Goal: Information Seeking & Learning: Learn about a topic

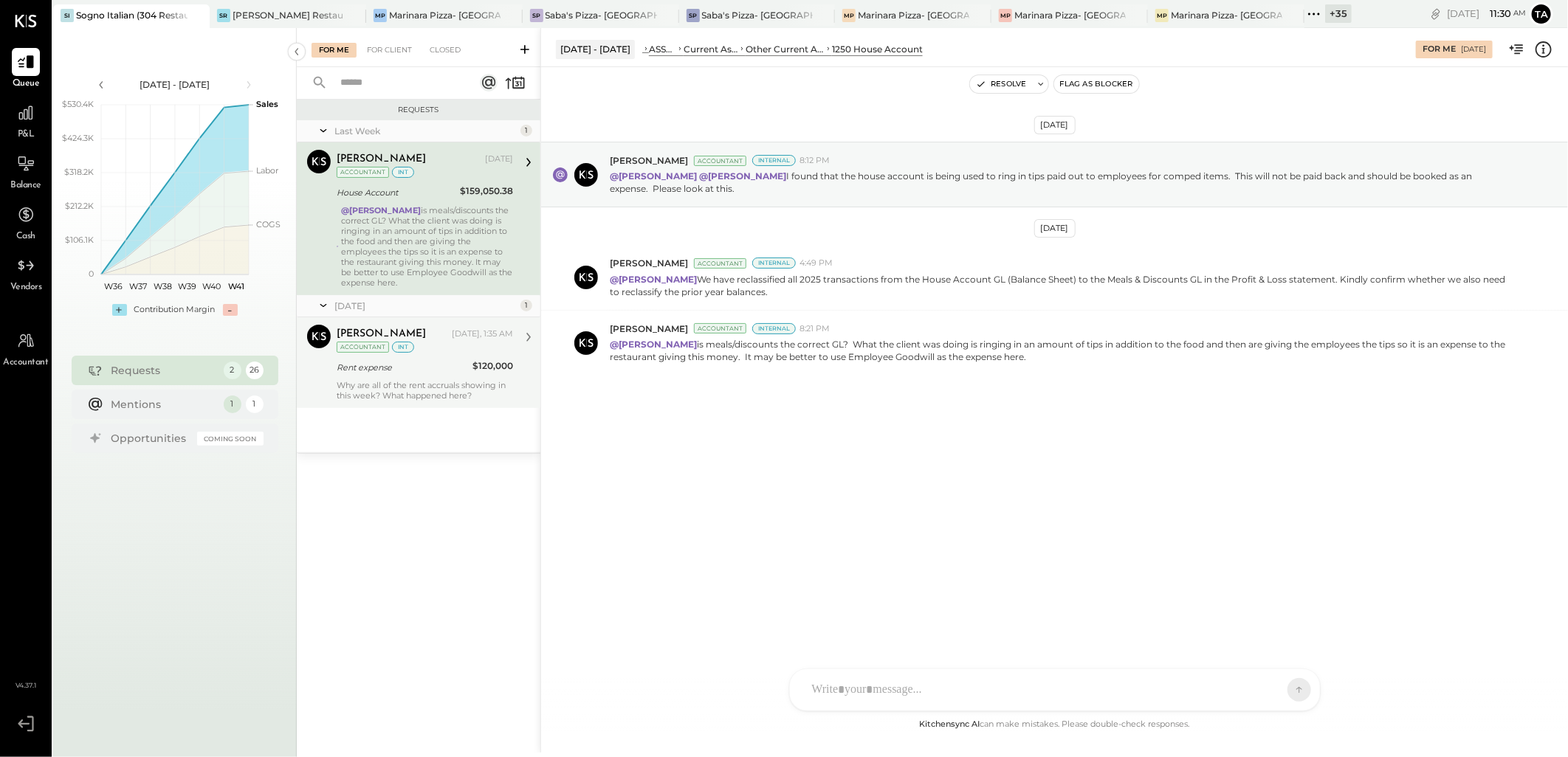
click at [387, 397] on div "Why are all of the rent accruals showing in this week? What happened here?" at bounding box center [425, 390] width 177 height 20
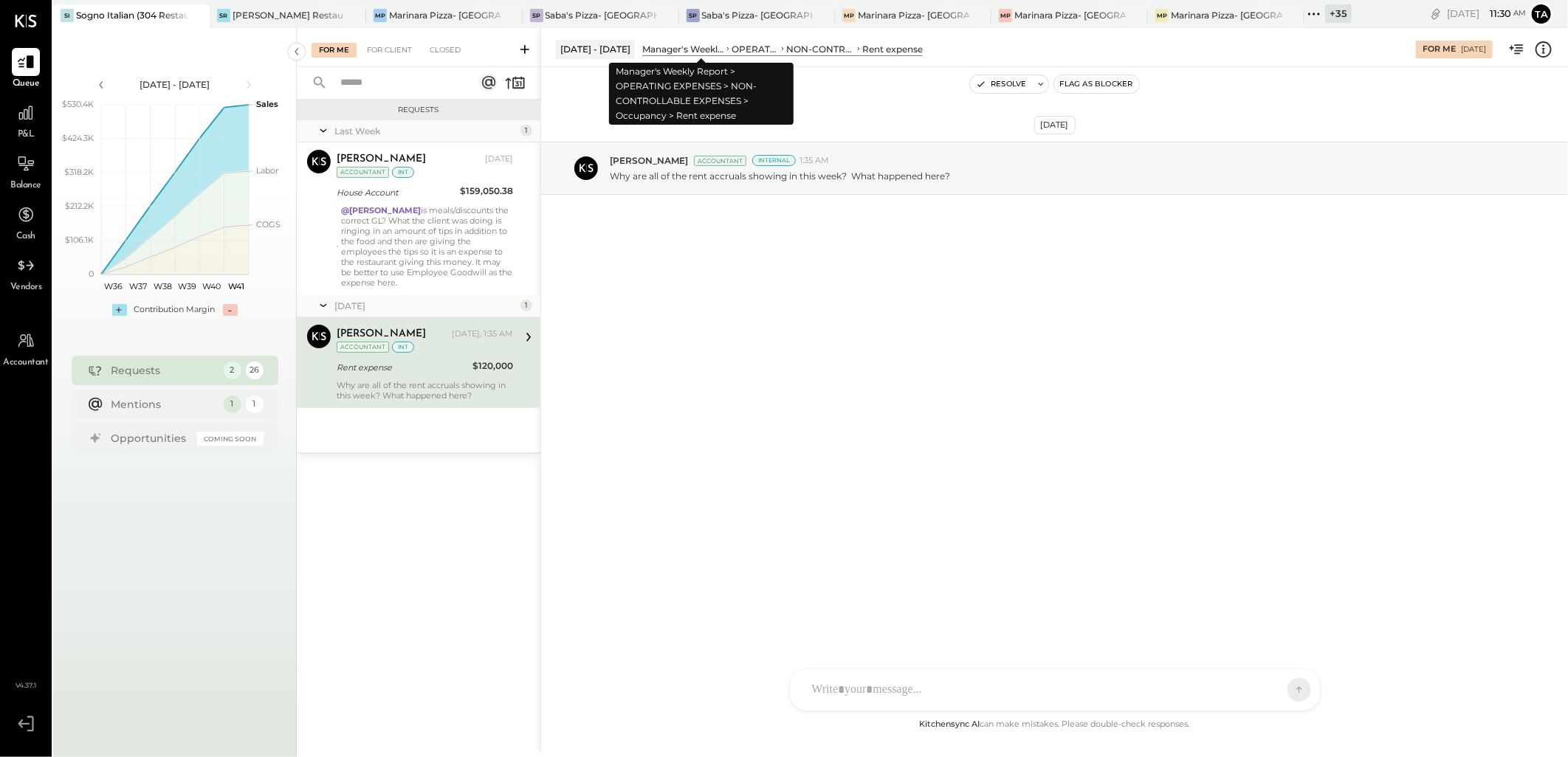
click at [694, 53] on div "Manager's Weekly Report" at bounding box center [683, 48] width 82 height 12
click at [849, 49] on div "NON-CONTROLLABLE EXPENSES" at bounding box center [821, 48] width 69 height 12
click at [622, 50] on div "[DATE] - [DATE]" at bounding box center [595, 49] width 79 height 19
click at [719, 47] on div "Manager's Weekly Report" at bounding box center [683, 48] width 82 height 12
click at [911, 46] on div "Rent expense" at bounding box center [892, 48] width 61 height 12
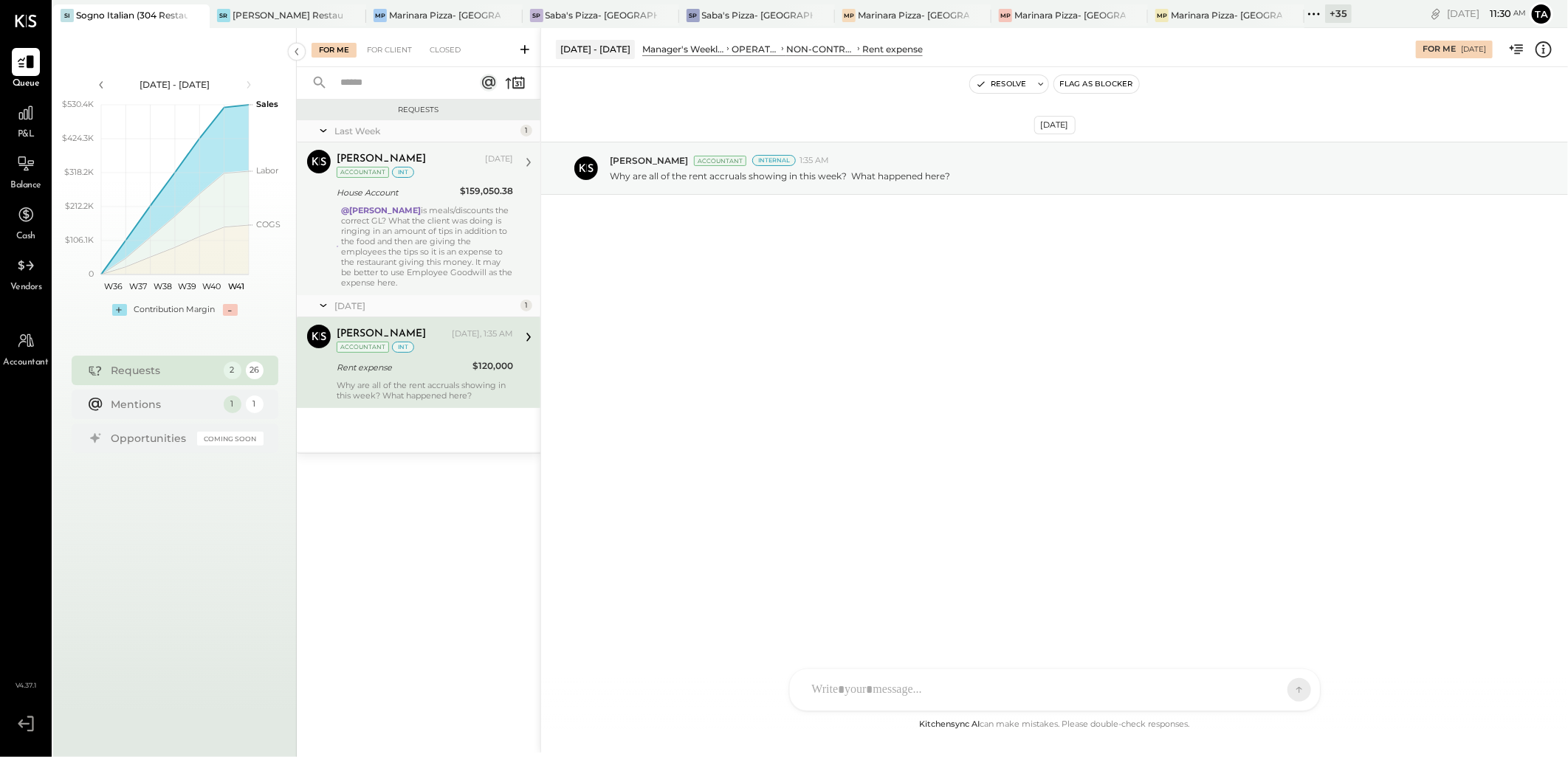
click at [377, 240] on div "@[PERSON_NAME] is meals/discounts the correct GL? What the client was doing is …" at bounding box center [427, 246] width 171 height 83
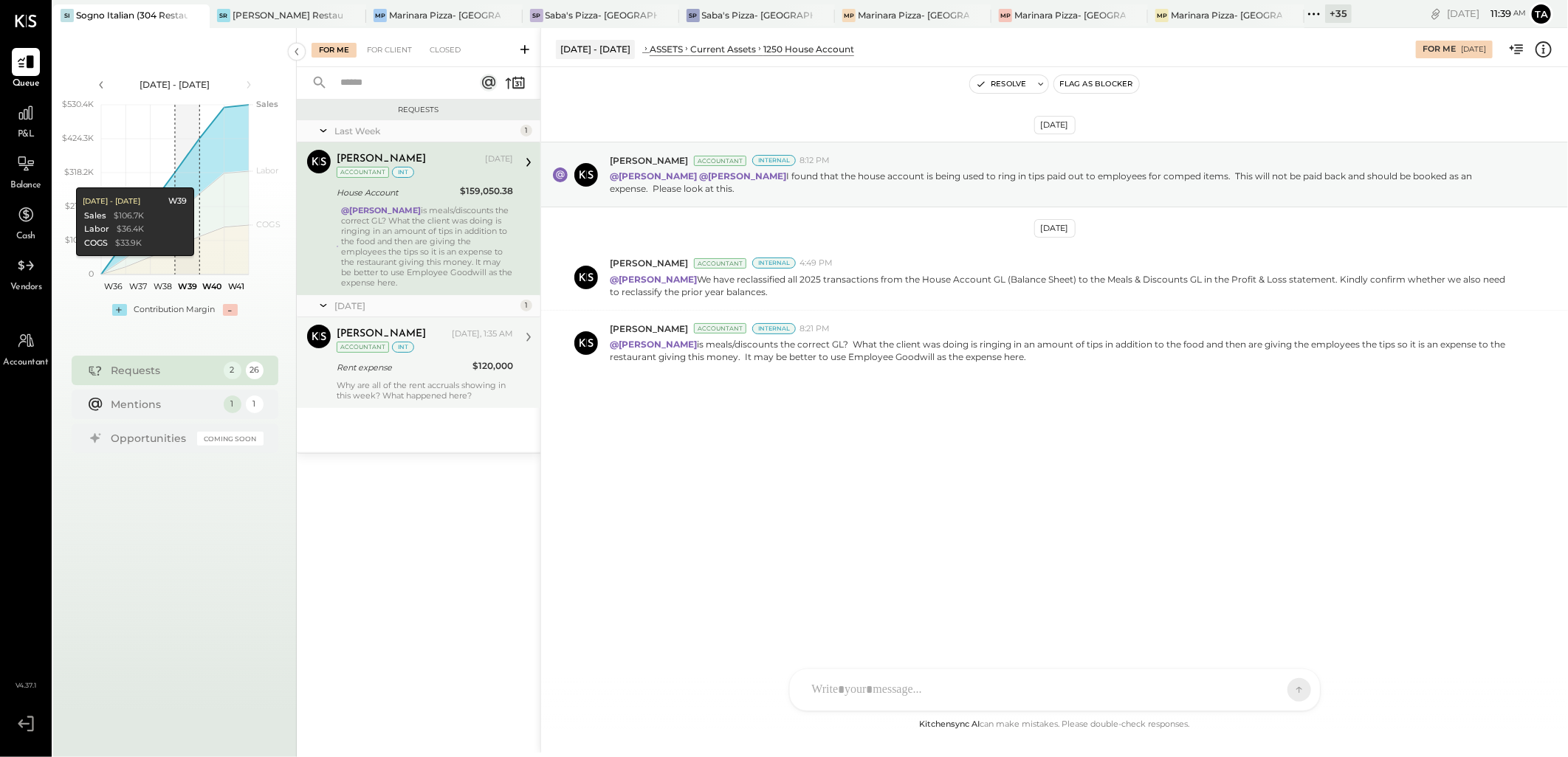
click at [452, 396] on div "Why are all of the rent accruals showing in this week? What happened here?" at bounding box center [425, 390] width 177 height 20
